Goal: Information Seeking & Learning: Learn about a topic

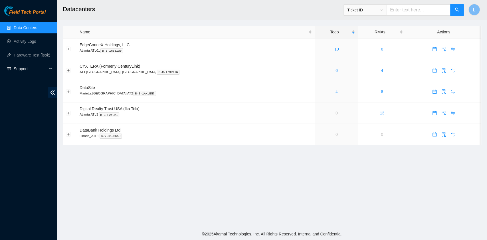
click at [16, 69] on span "Support" at bounding box center [31, 68] width 34 height 11
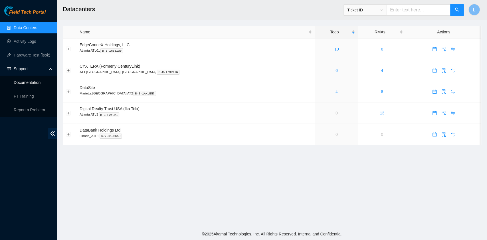
click at [21, 84] on link "Documentation" at bounding box center [27, 82] width 27 height 5
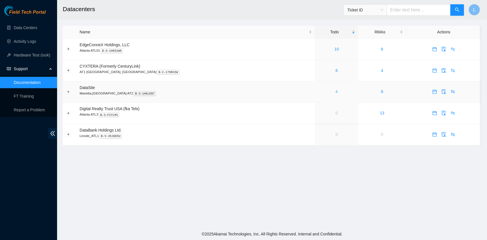
click at [336, 93] on link "4" at bounding box center [337, 91] width 2 height 5
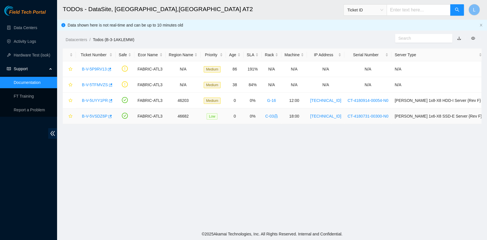
click at [99, 117] on link "B-V-5VSDZ6P" at bounding box center [94, 116] width 25 height 5
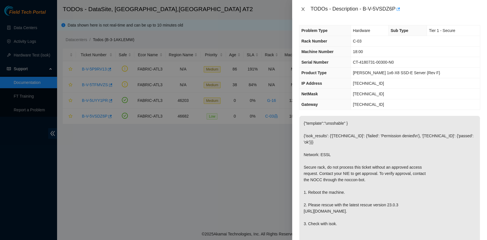
click at [304, 7] on icon "close" at bounding box center [303, 9] width 5 height 5
